Goal: Task Accomplishment & Management: Use online tool/utility

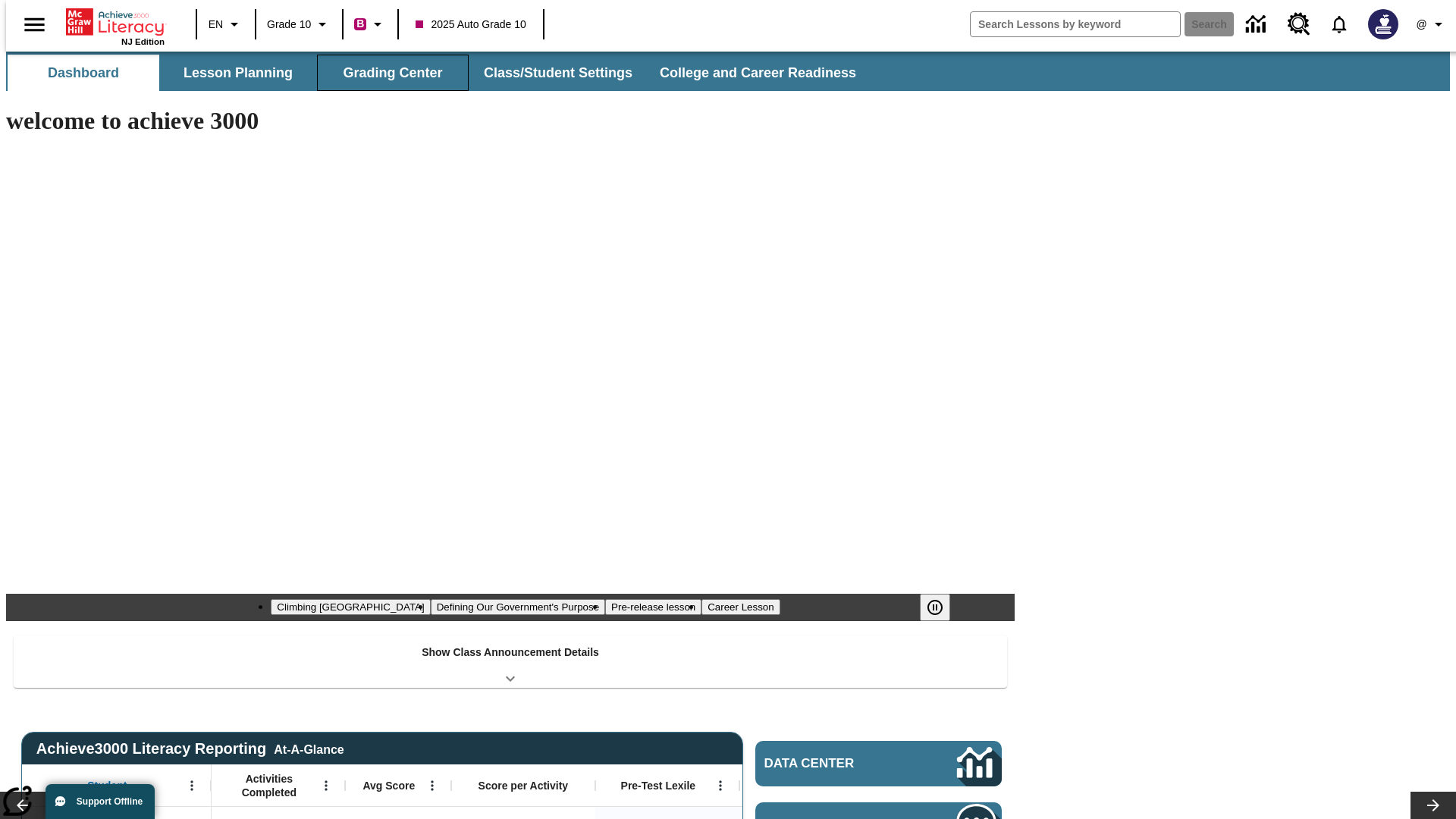
click at [387, 73] on button "Grading Center" at bounding box center [392, 73] width 151 height 36
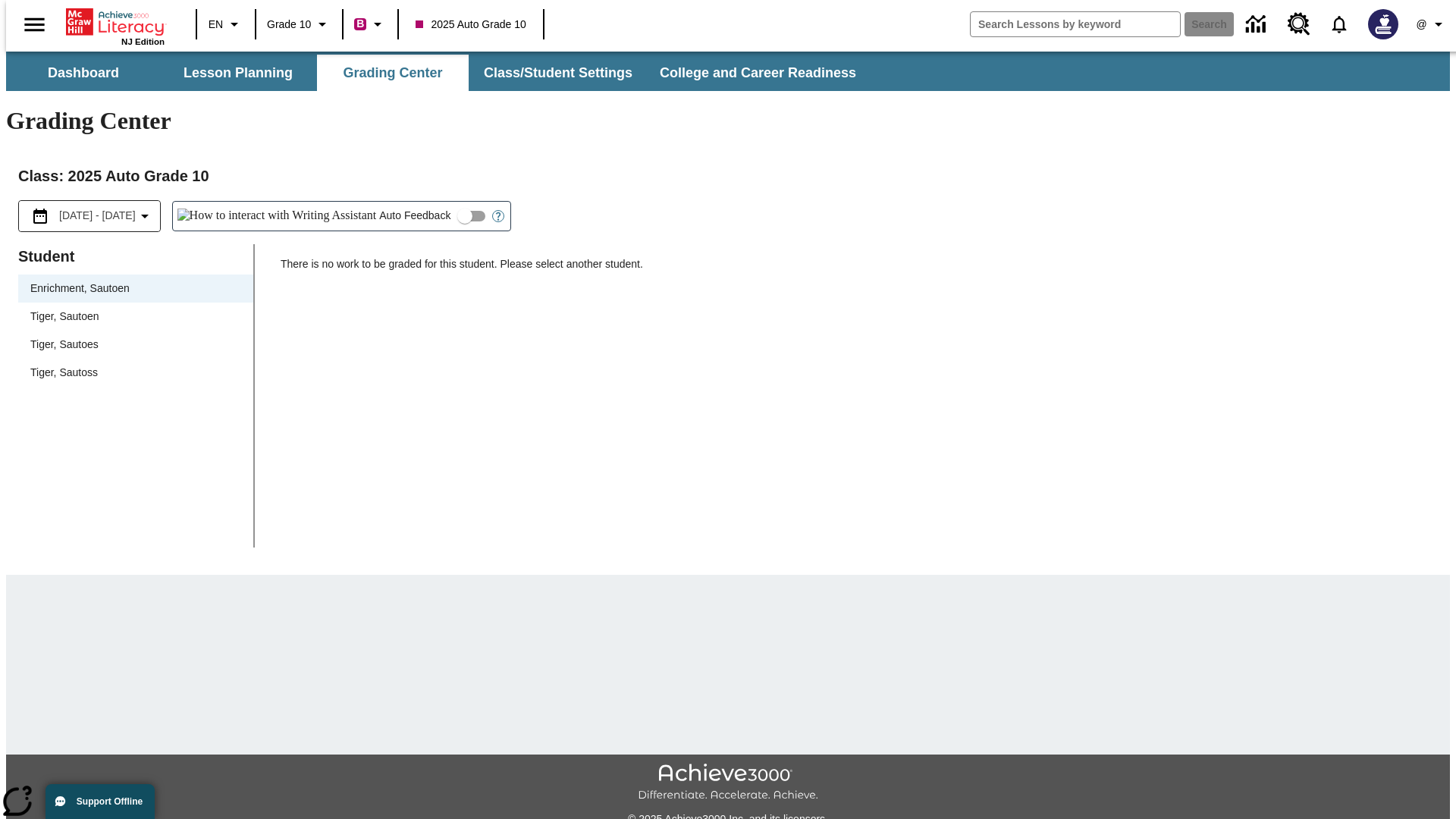
click at [130, 308] on span "Tiger, Sautoen" at bounding box center [136, 316] width 211 height 16
click at [421, 202] on input "Auto Feedback" at bounding box center [465, 216] width 87 height 29
checkbox input "true"
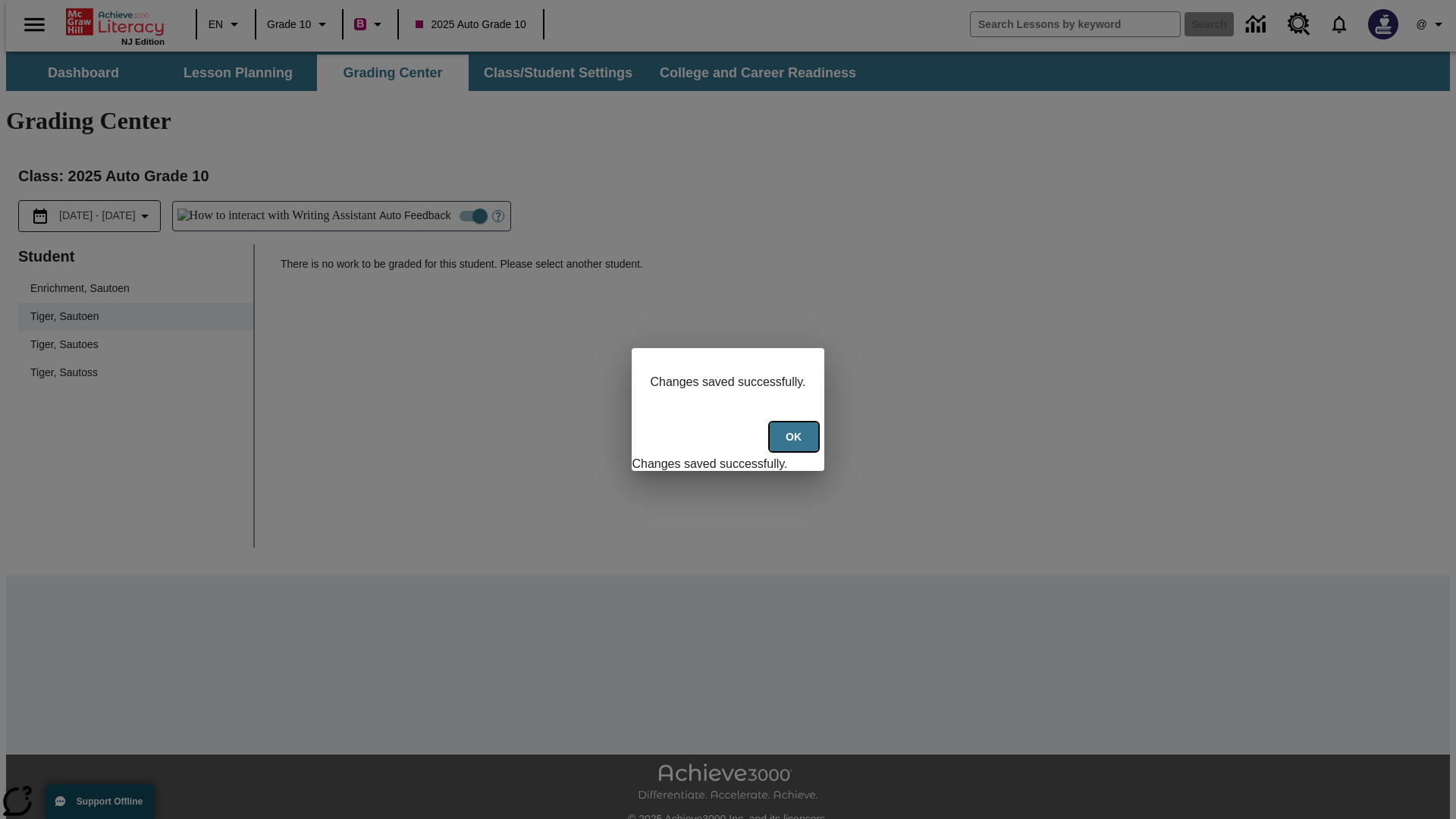
click at [796, 445] on button "Ok" at bounding box center [794, 437] width 48 height 29
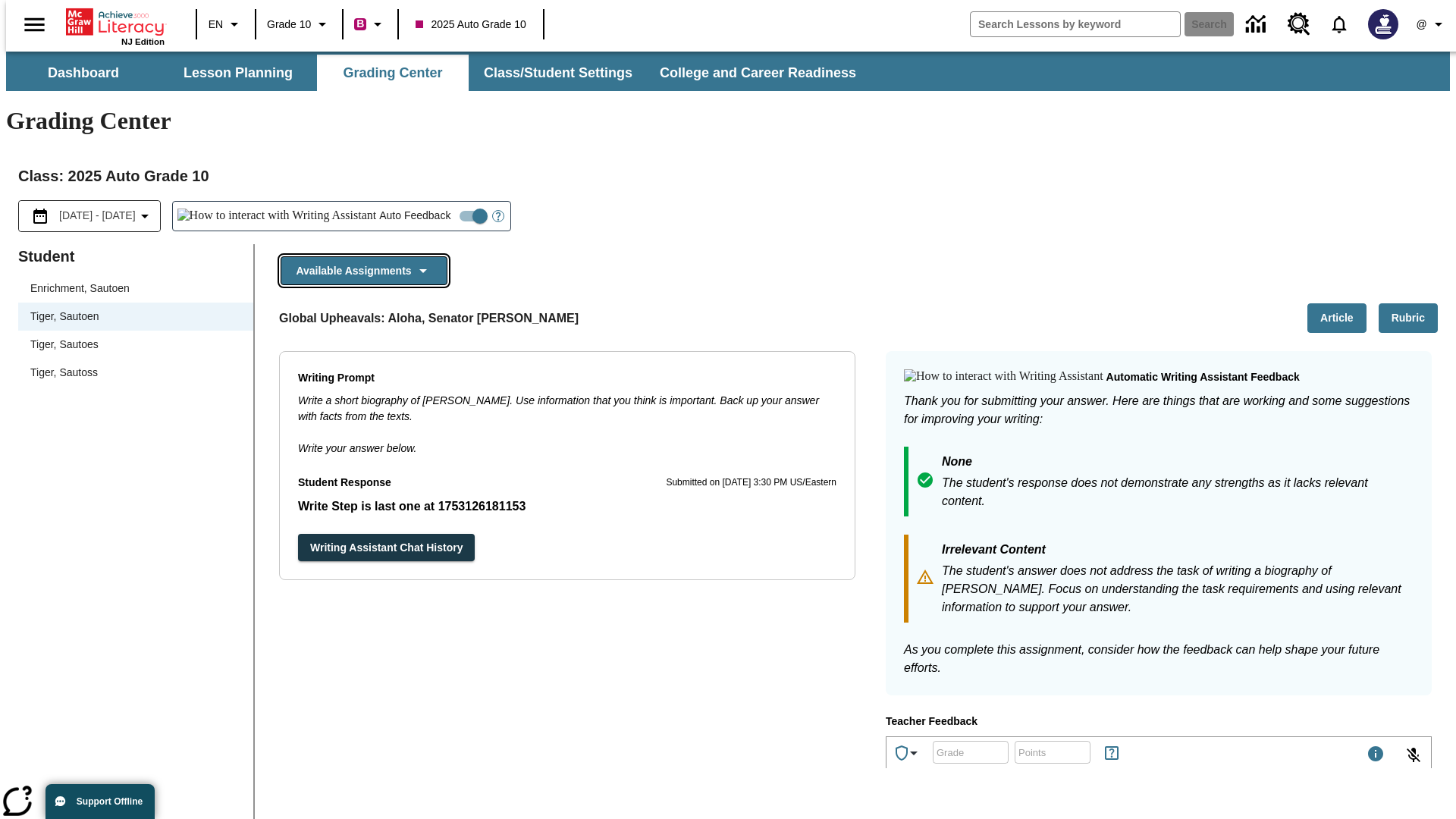
click at [359, 256] on button "Available Assignments" at bounding box center [364, 271] width 167 height 29
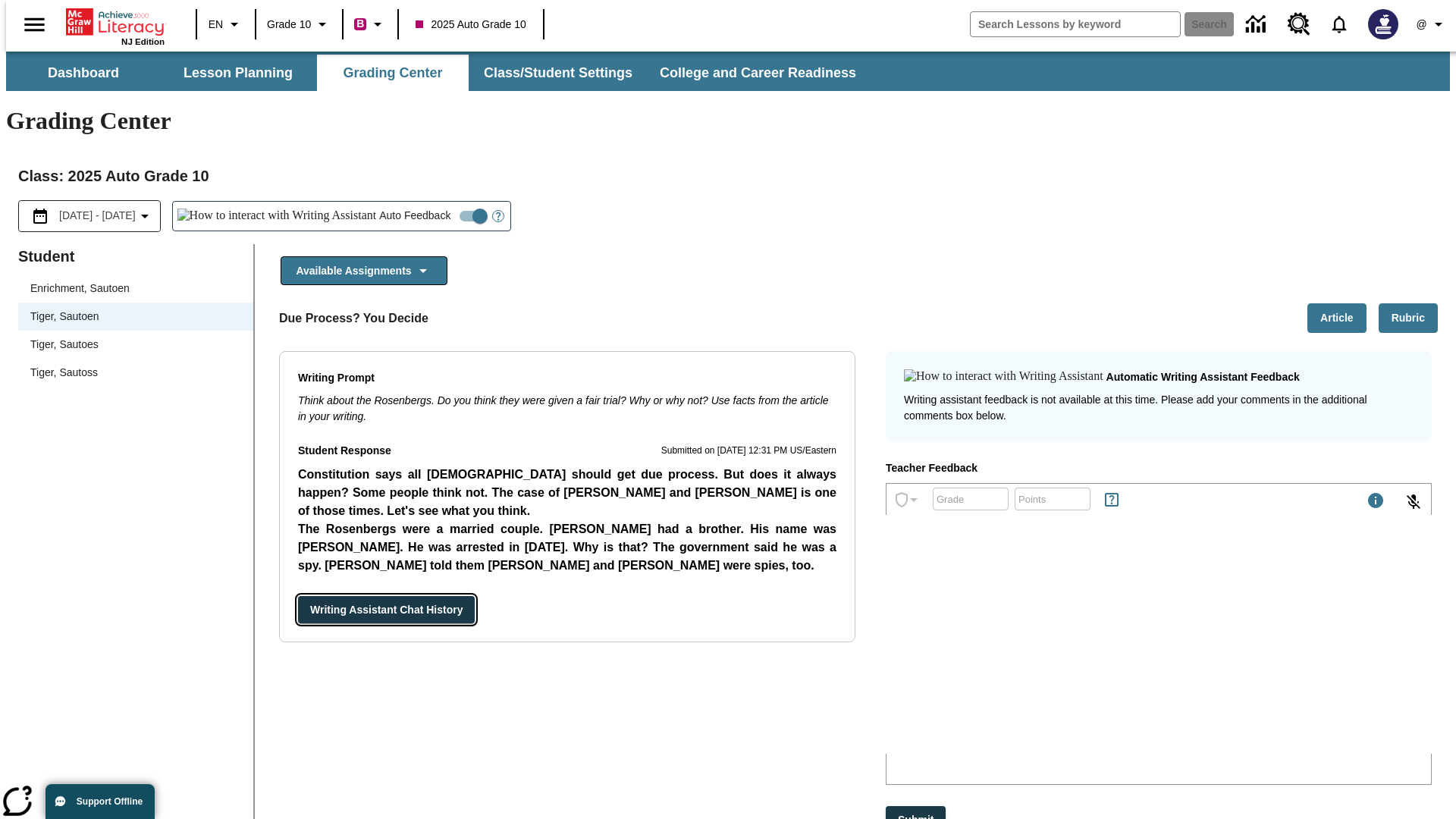
click at [298, 596] on button "Writing Assistant Chat History" at bounding box center [386, 610] width 177 height 28
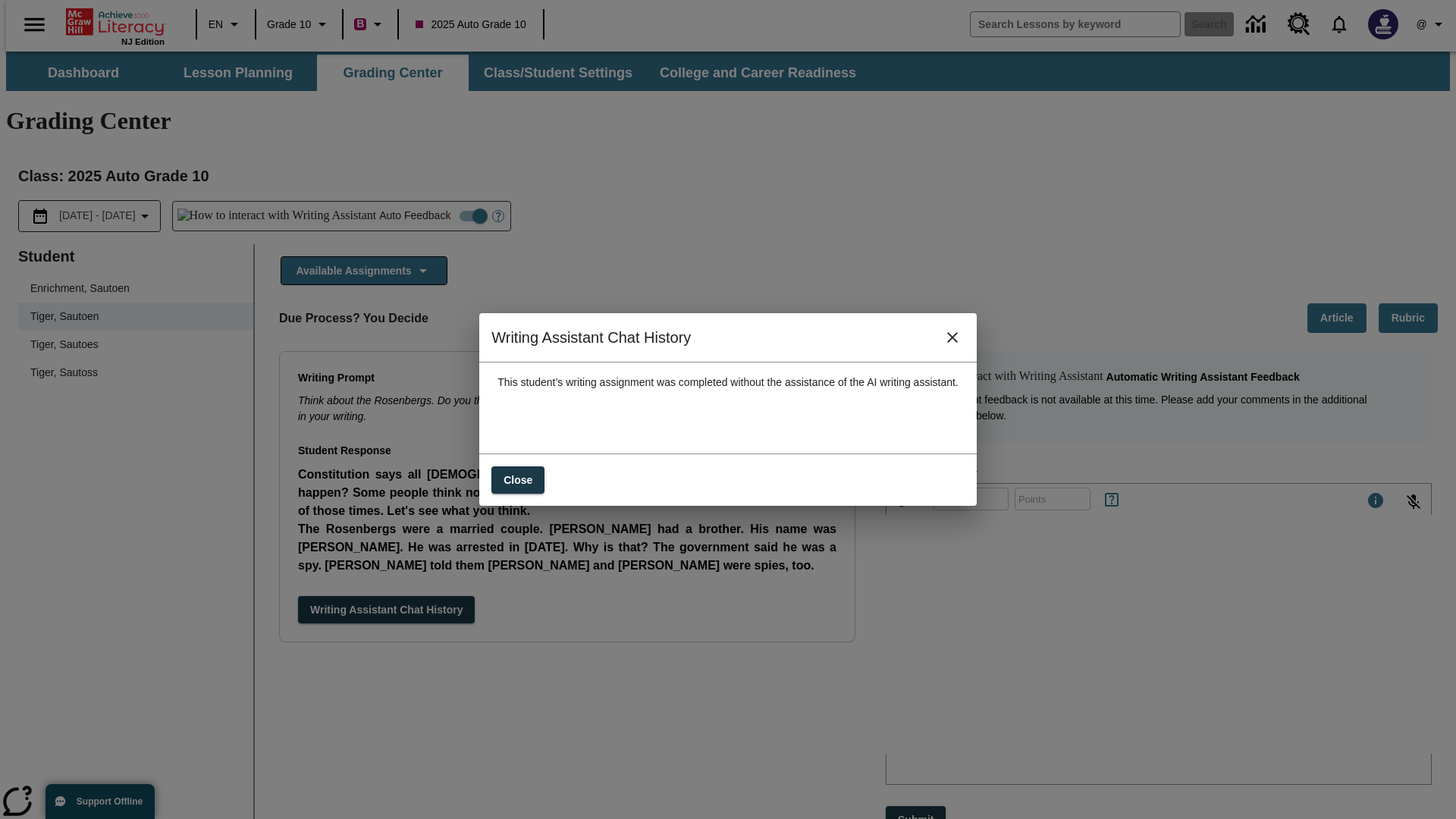
click at [958, 343] on icon "close" at bounding box center [952, 337] width 11 height 11
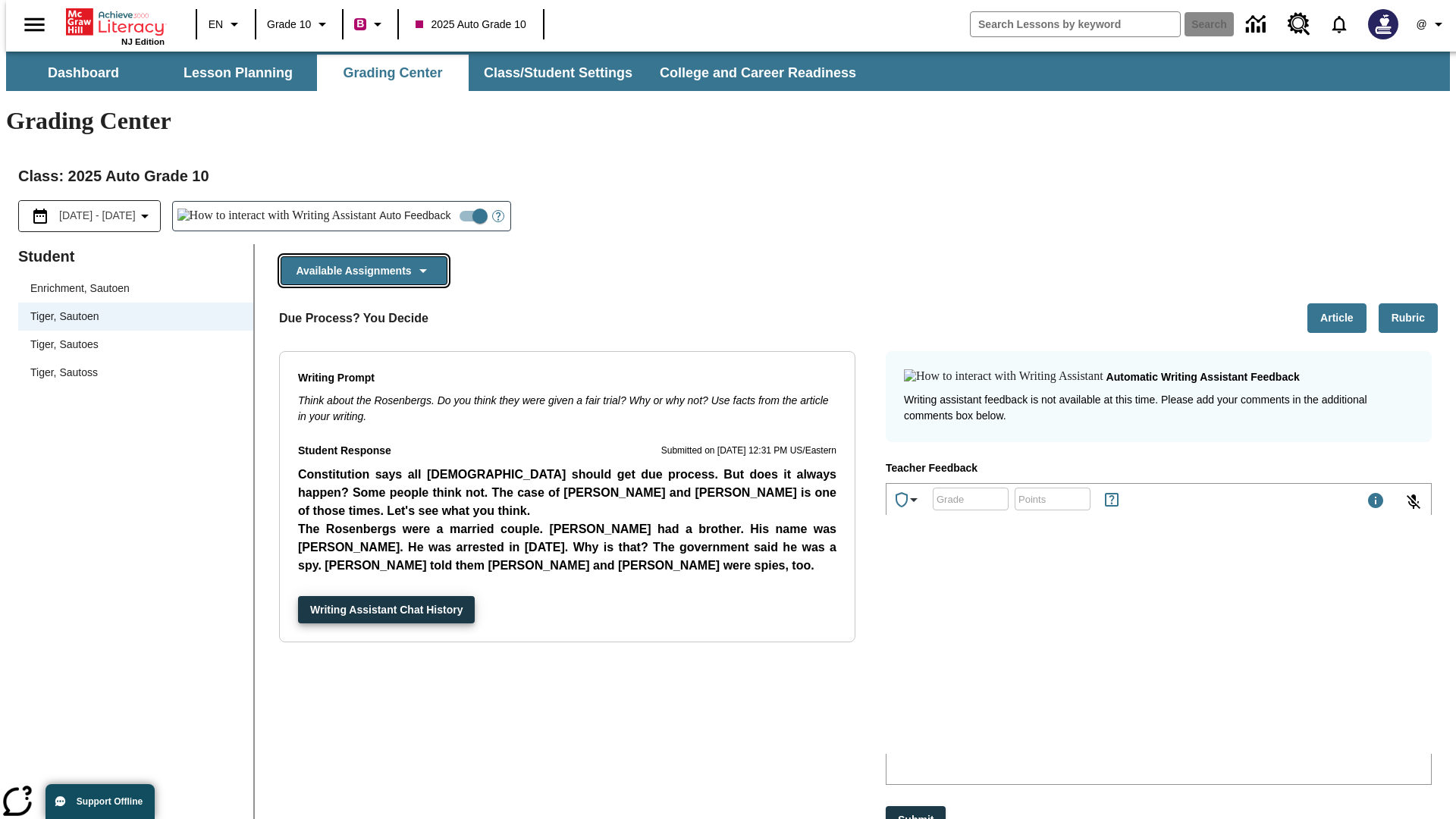
click at [359, 256] on button "Available Assignments" at bounding box center [364, 271] width 167 height 29
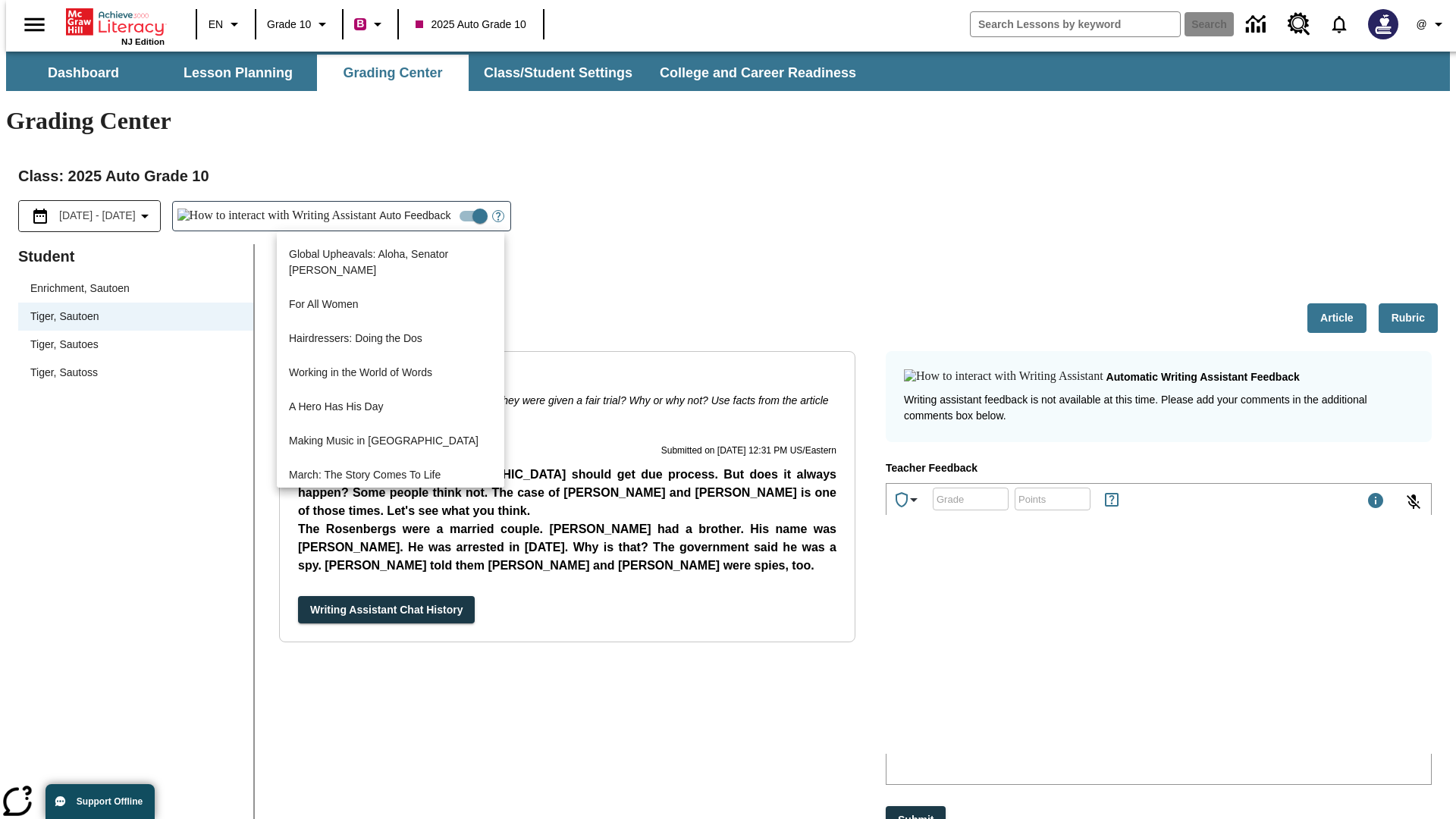
scroll to position [1089, 0]
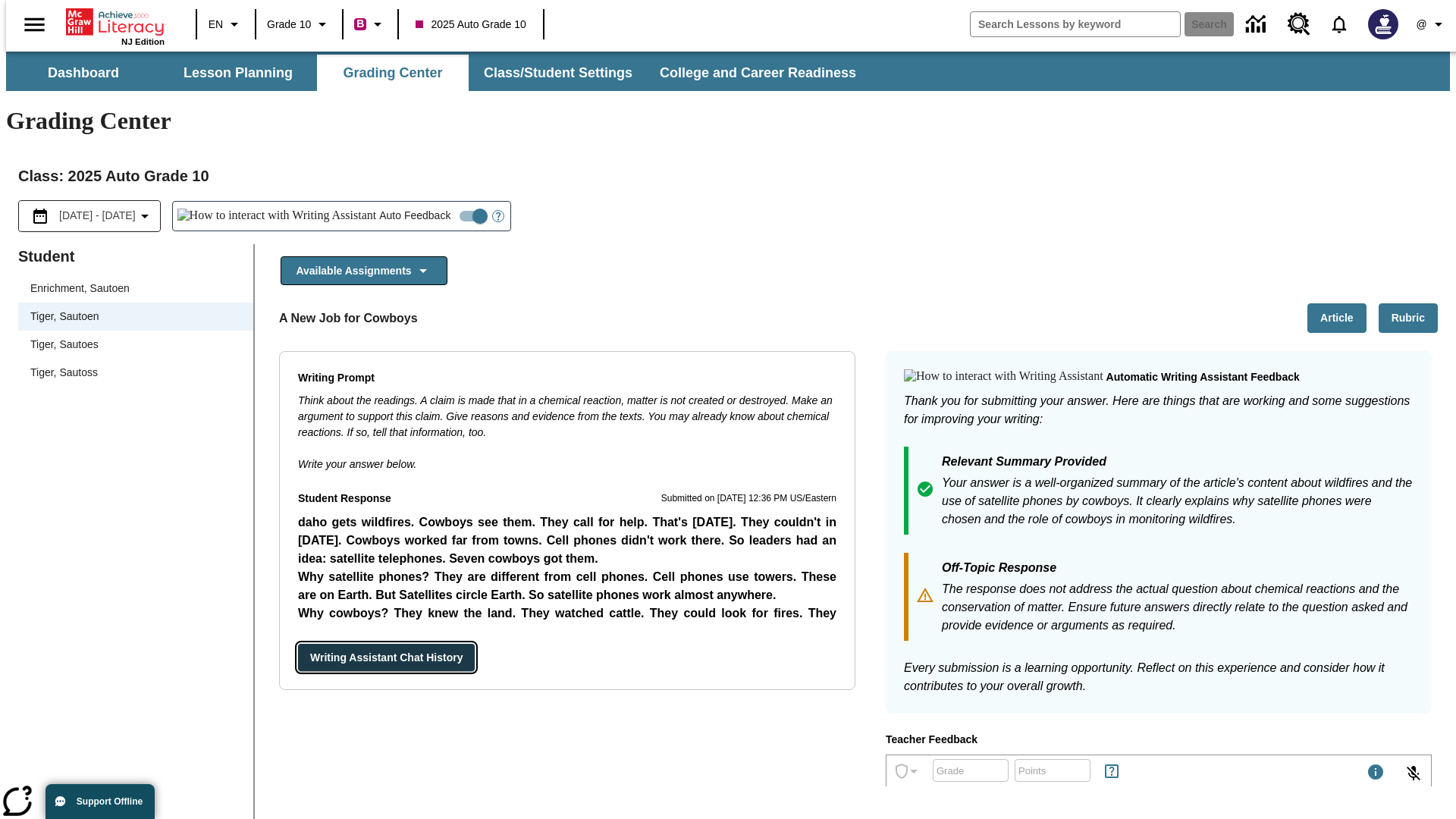
click at [298, 644] on button "Writing Assistant Chat History" at bounding box center [386, 658] width 177 height 28
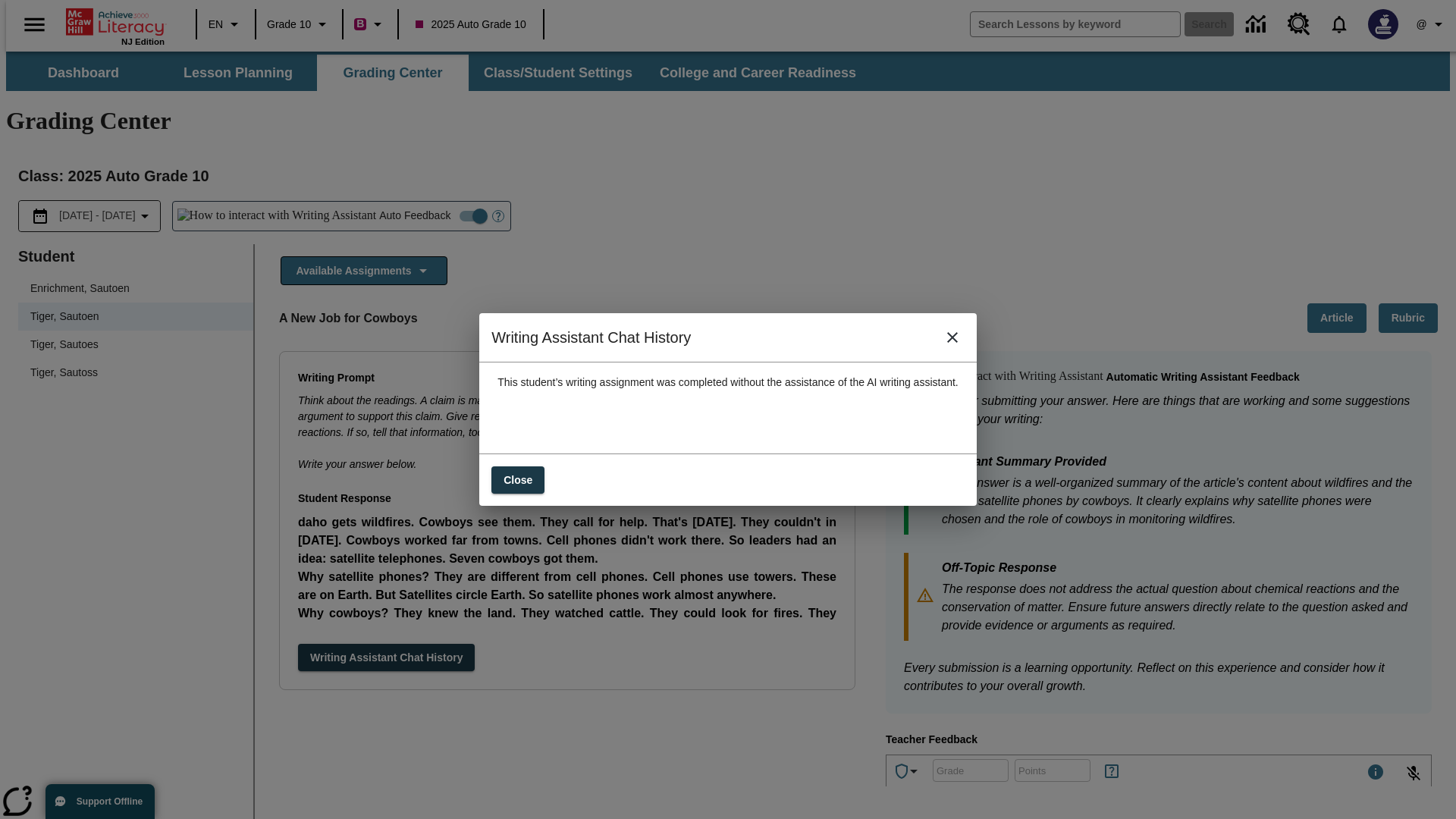
scroll to position [0, 0]
